Goal: Task Accomplishment & Management: Use online tool/utility

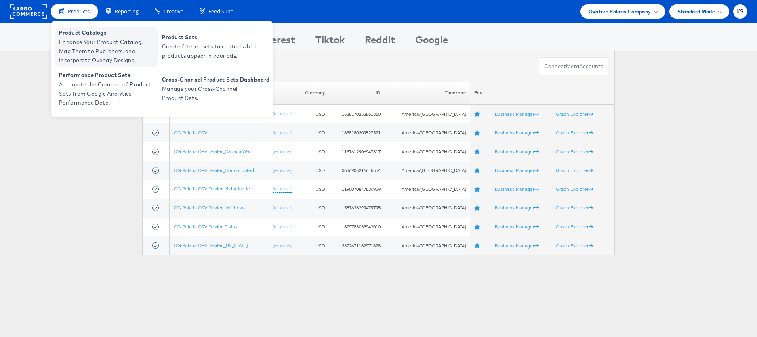
click at [78, 47] on span "Enhance Your Product Catalog, Map Them to Publishers, and Incorporate Overlay D…" at bounding box center [107, 51] width 97 height 27
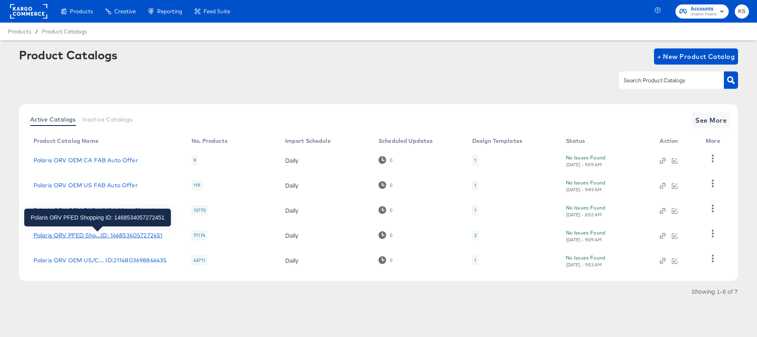
click at [95, 237] on div "Polaris ORV PFED Sho...ID: 1468534057272451" at bounding box center [98, 235] width 129 height 6
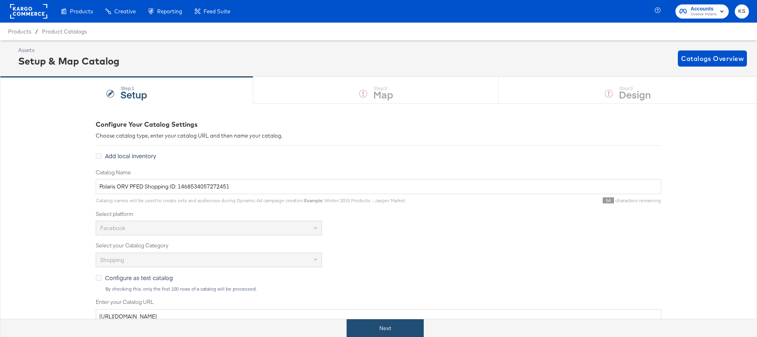
click at [377, 337] on button "Next" at bounding box center [384, 328] width 77 height 18
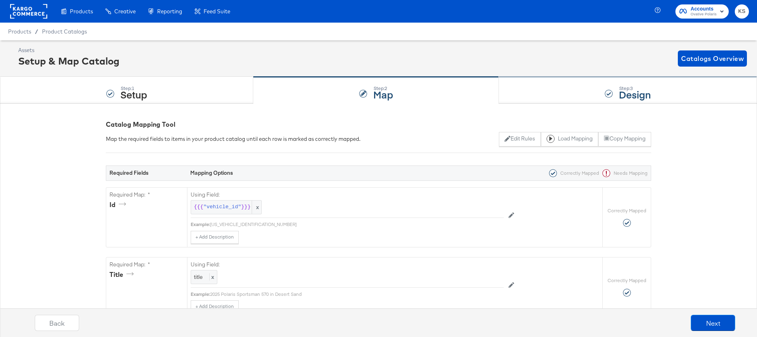
click at [536, 89] on div "Step: 3 Design" at bounding box center [628, 90] width 258 height 27
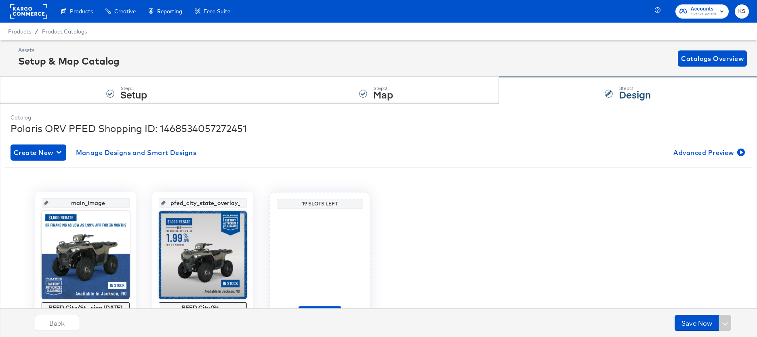
scroll to position [48, 0]
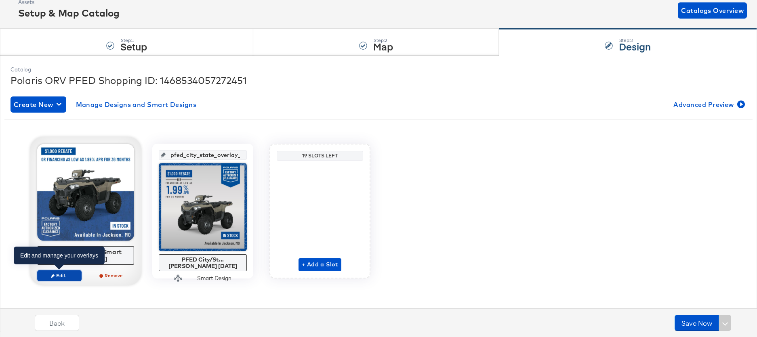
click at [58, 275] on span "Edit" at bounding box center [59, 275] width 37 height 6
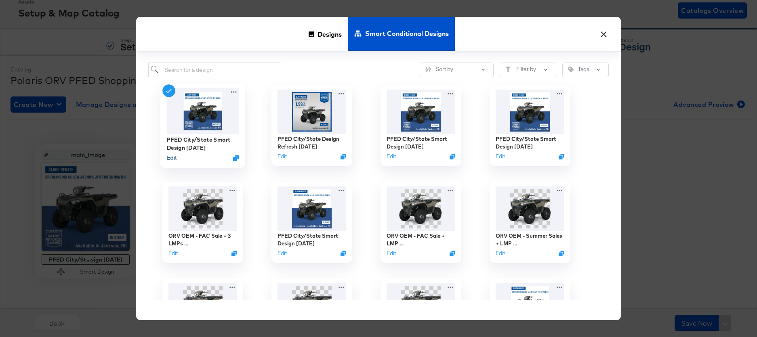
click at [169, 157] on button "Edit" at bounding box center [172, 158] width 10 height 8
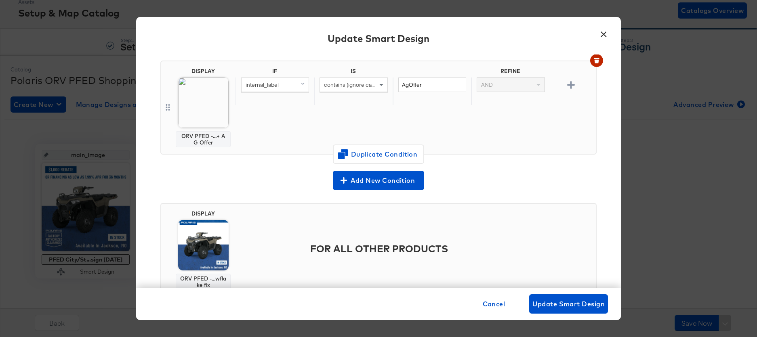
scroll to position [414, 0]
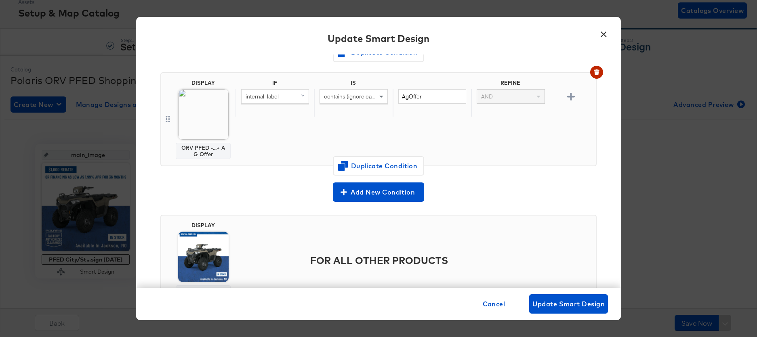
click at [604, 31] on button "×" at bounding box center [603, 32] width 15 height 15
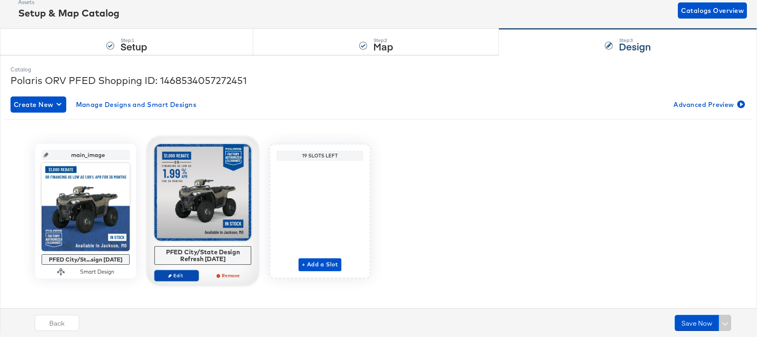
click at [177, 272] on button "Edit" at bounding box center [176, 275] width 44 height 11
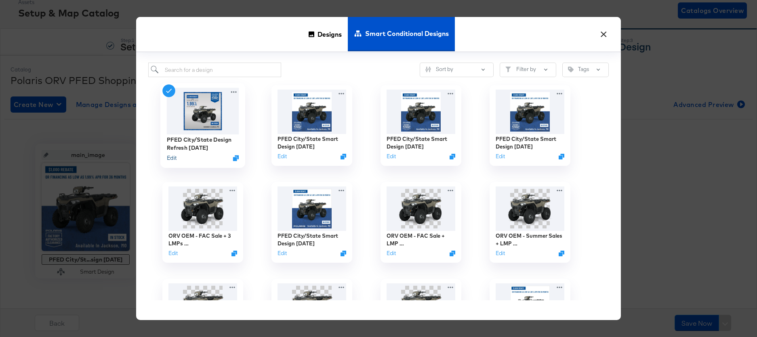
click at [172, 158] on button "Edit" at bounding box center [172, 158] width 10 height 8
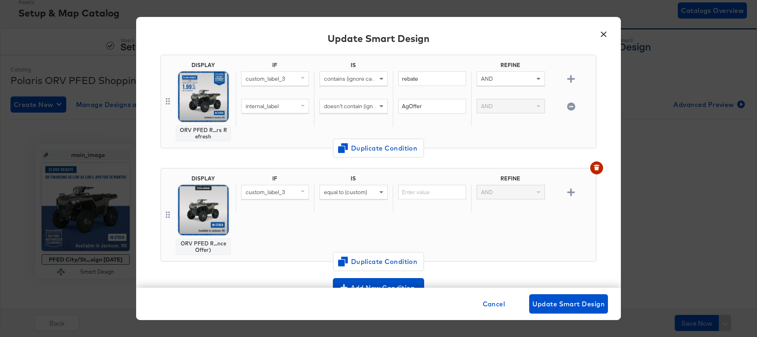
scroll to position [70, 0]
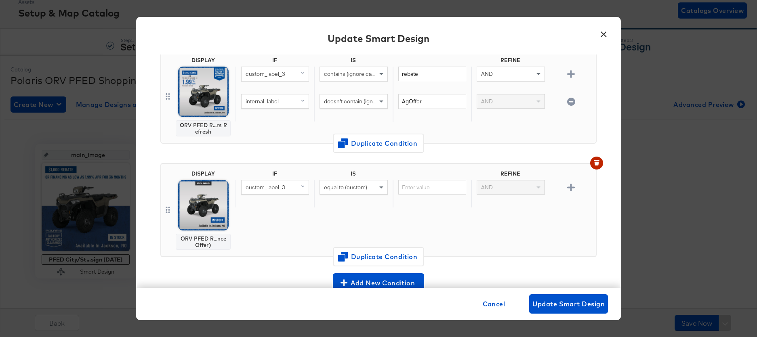
click at [604, 38] on button "×" at bounding box center [603, 32] width 15 height 15
